Goal: Check status: Check status

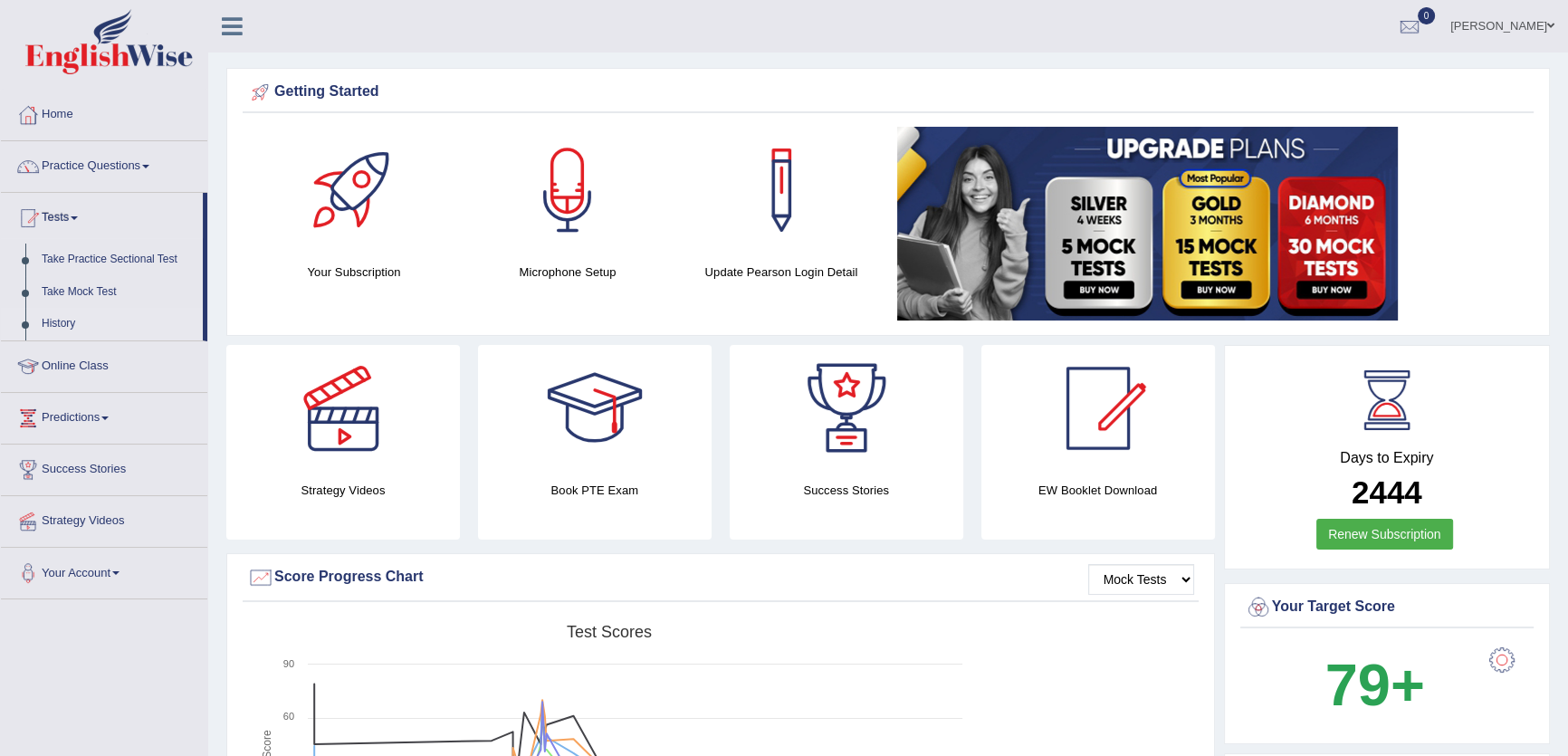
click at [71, 328] on link "History" at bounding box center [118, 324] width 170 height 32
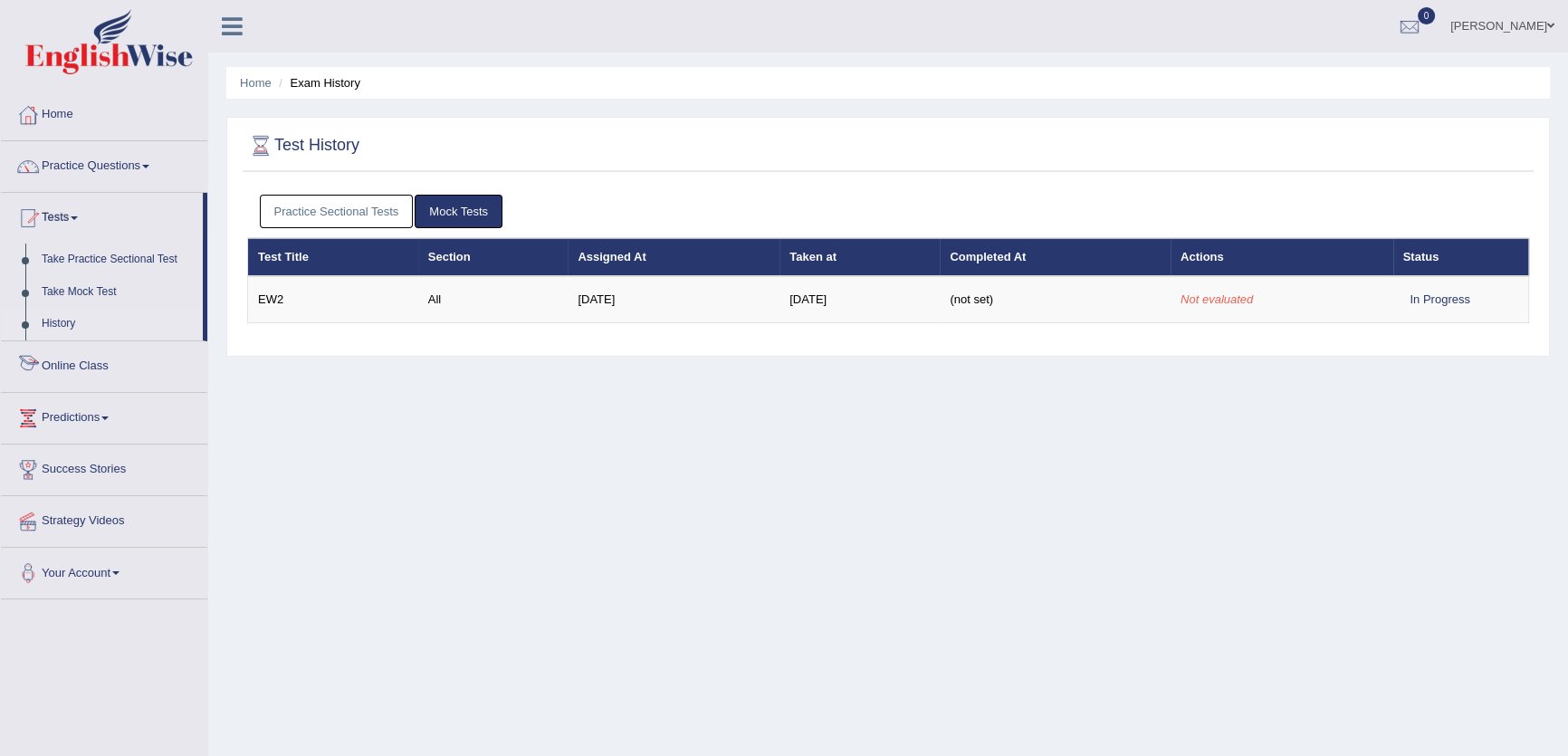
click at [333, 209] on link "Practice Sectional Tests" at bounding box center [337, 211] width 154 height 33
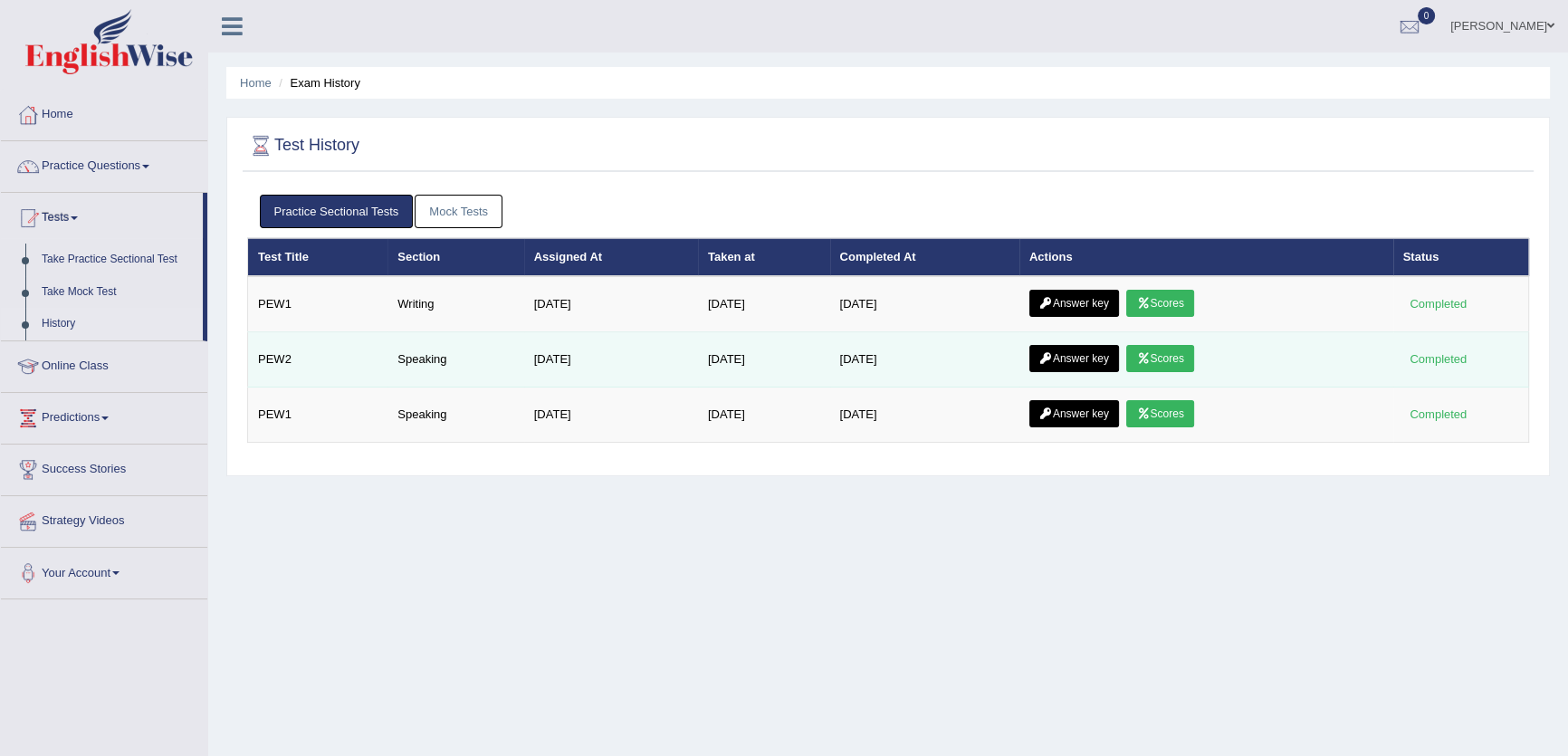
click at [1068, 363] on link "Answer key" at bounding box center [1074, 359] width 90 height 28
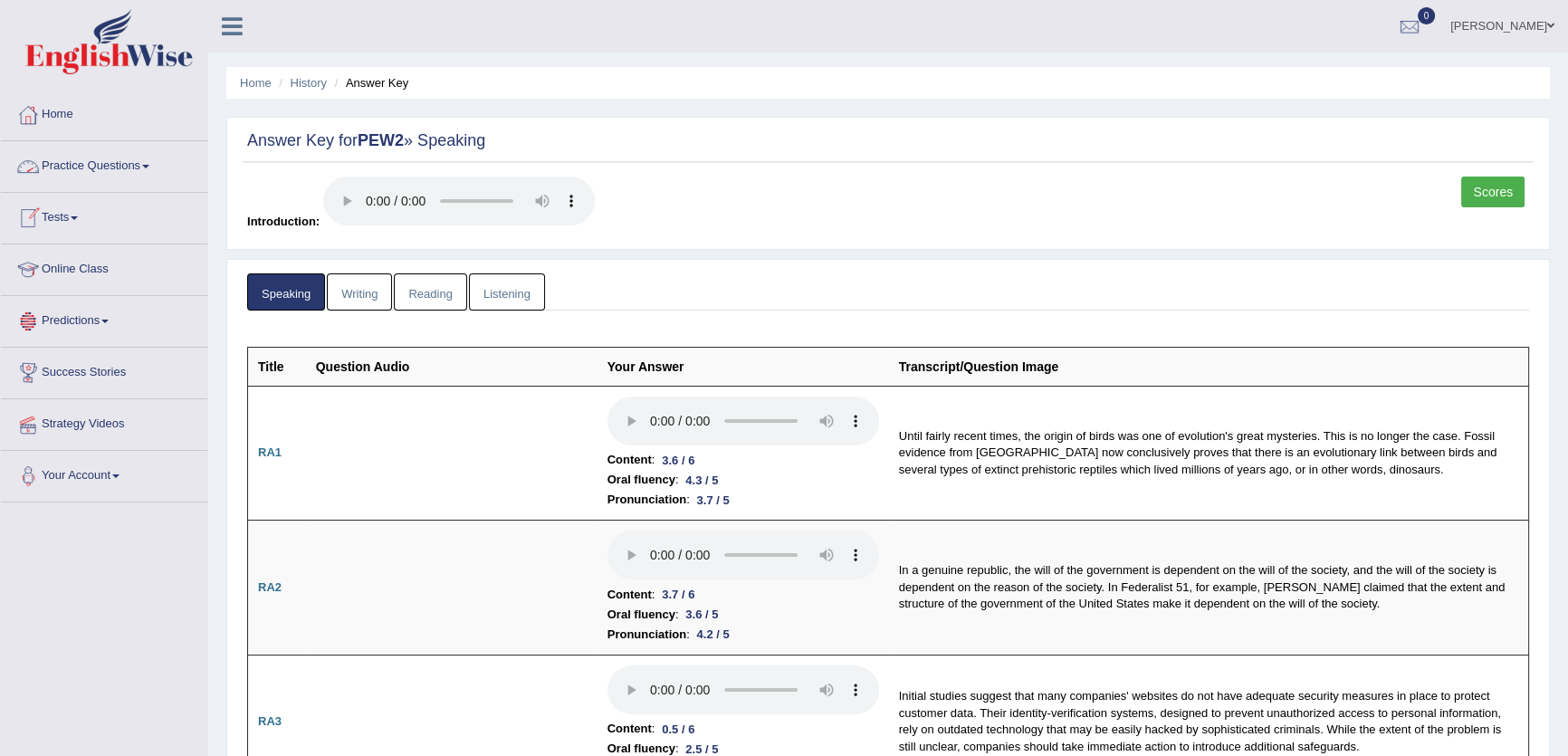
click at [97, 215] on link "Tests" at bounding box center [104, 215] width 207 height 46
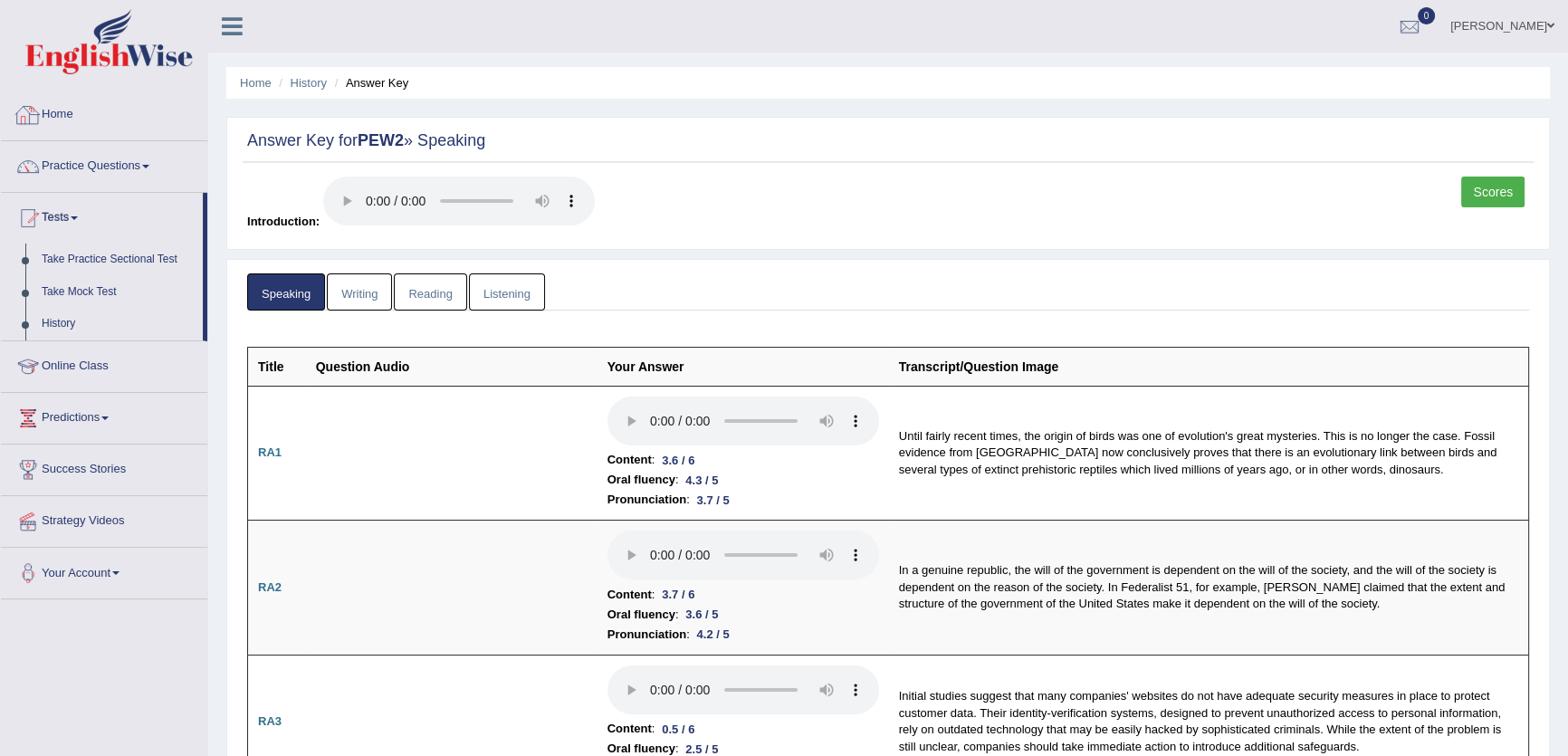
click at [56, 104] on link "Home" at bounding box center [104, 113] width 207 height 46
